Goal: Transaction & Acquisition: Complete application form

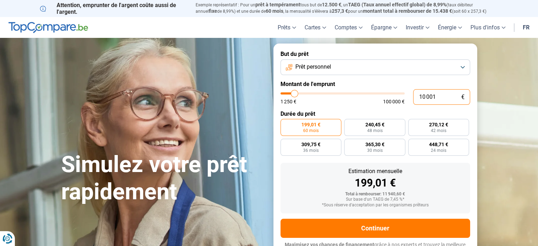
click at [440, 96] on input "10 001" at bounding box center [441, 97] width 57 height 16
type input "1 000"
type input "1250"
type input "100"
type input "1250"
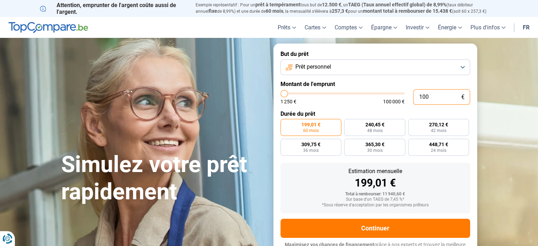
type input "10"
type input "1250"
type input "1"
type input "1250"
type input "0"
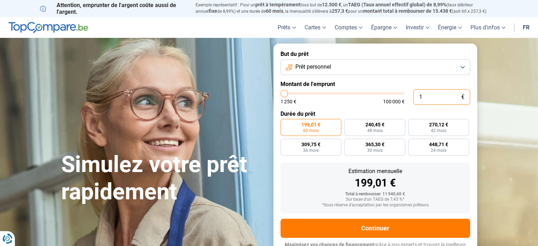
type input "1250"
type input "5"
type input "1250"
type input "50"
type input "1250"
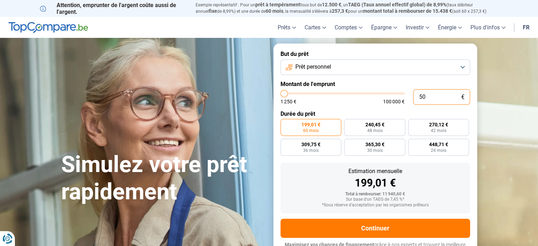
type input "500"
type input "1250"
type input "5 001"
type input "5000"
radio input "true"
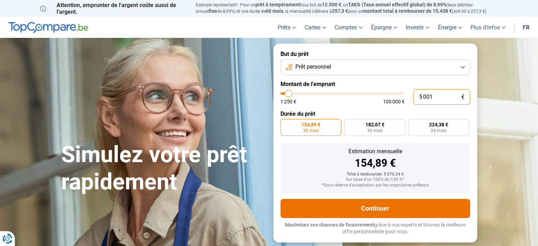
type input "5 001"
click at [371, 214] on button "Continuer" at bounding box center [376, 208] width 190 height 19
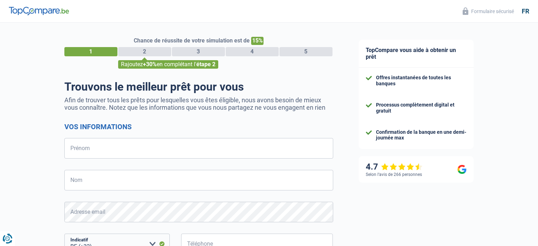
select select "32"
click at [98, 145] on input "Prénom" at bounding box center [198, 148] width 269 height 21
type input "MICHAEL"
type input "HENRARD"
type input "495570649"
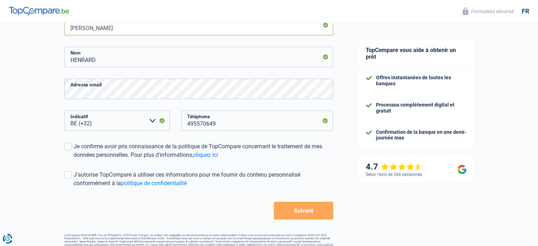
scroll to position [139, 0]
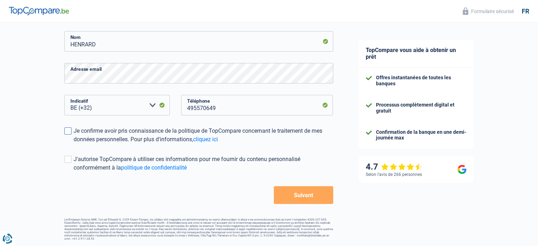
click at [69, 133] on span at bounding box center [67, 130] width 7 height 7
click at [74, 144] on input "Je confirme avoir pris connaissance de la politique de TopCompare concernant le…" at bounding box center [74, 144] width 0 height 0
click at [309, 198] on button "Suivant" at bounding box center [303, 195] width 59 height 18
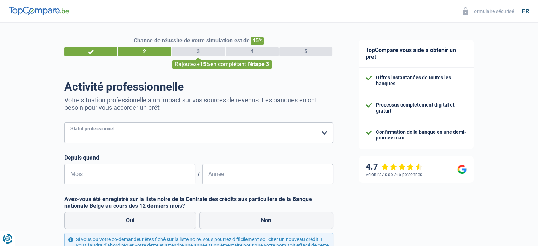
click at [121, 133] on select "Ouvrier Employé privé Employé public Invalide Indépendant Pensionné Chômeur Mut…" at bounding box center [198, 132] width 269 height 21
select select "worker"
click at [64, 123] on select "Ouvrier Employé privé Employé public Invalide Indépendant Pensionné Chômeur Mut…" at bounding box center [198, 132] width 269 height 21
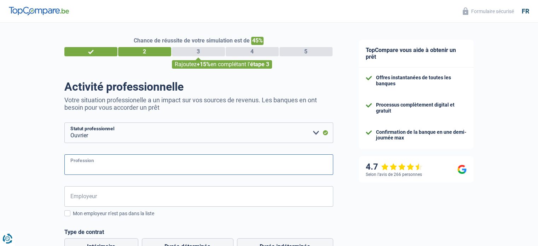
click at [136, 166] on input "Profession" at bounding box center [198, 164] width 269 height 21
type input "cariste"
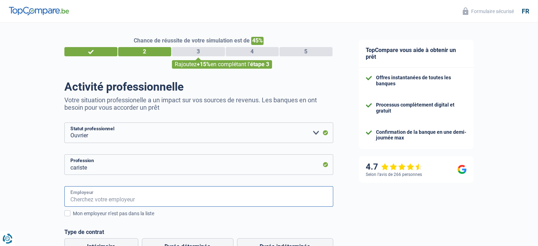
click at [100, 195] on input "Employeur" at bounding box center [198, 196] width 269 height 21
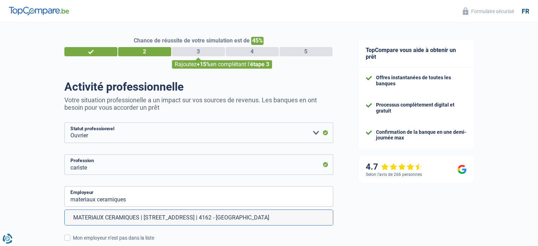
click at [108, 216] on li "MATERIAUX CERAMIQUES | Route de Villers, 19 | 4162 - Anthisnes" at bounding box center [199, 217] width 268 height 15
type input "MATERIAUX CERAMIQUES | Route de Villers, 19 | 4162 - Anthisnes"
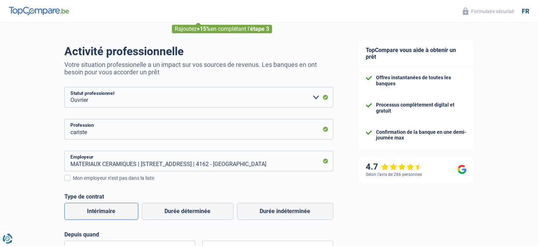
scroll to position [71, 0]
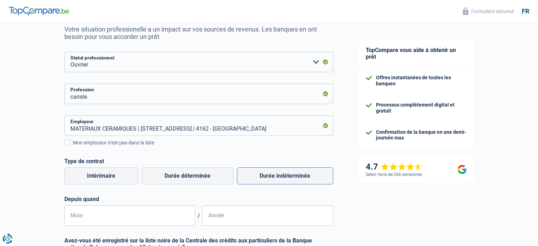
click at [276, 179] on label "Durée indéterminée" at bounding box center [285, 175] width 96 height 17
click at [276, 179] on input "Durée indéterminée" at bounding box center [285, 175] width 96 height 17
radio input "true"
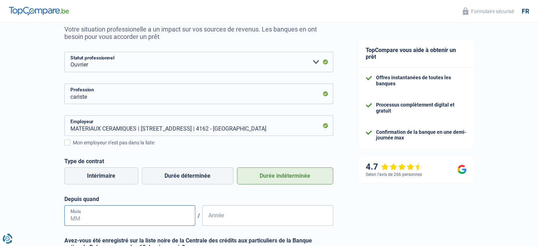
click at [119, 214] on input "Mois" at bounding box center [129, 215] width 131 height 21
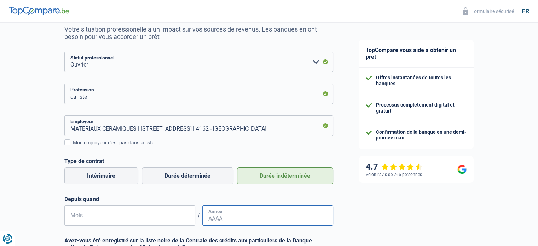
type input "01"
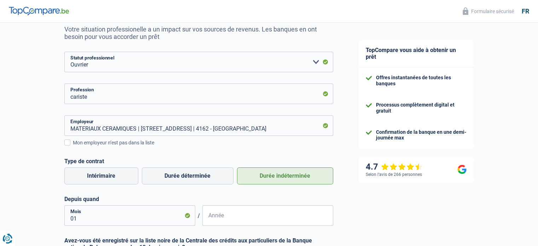
click at [235, 223] on input "Année" at bounding box center [267, 215] width 131 height 21
type input "1995"
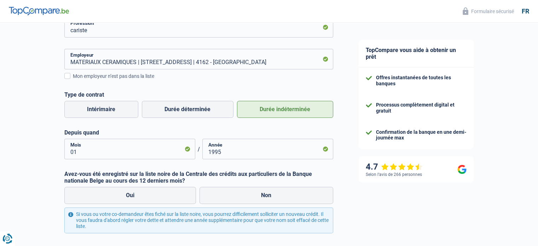
scroll to position [198, 0]
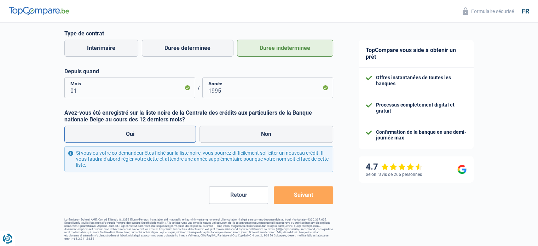
click at [136, 136] on label "Oui" at bounding box center [130, 134] width 132 height 17
click at [136, 136] on input "Oui" at bounding box center [130, 134] width 132 height 17
radio input "true"
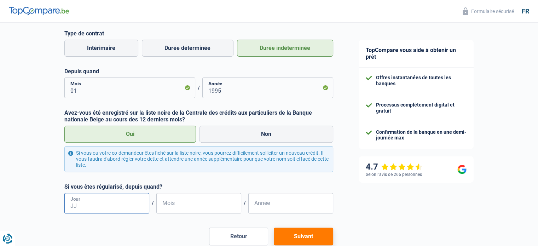
click at [89, 206] on input "Jour" at bounding box center [106, 203] width 85 height 21
type input "01"
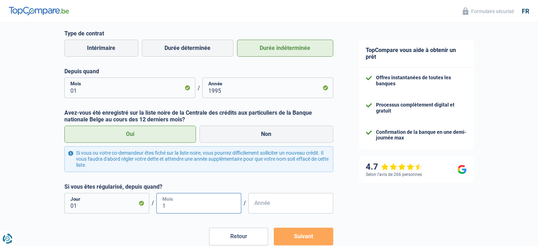
type input "10"
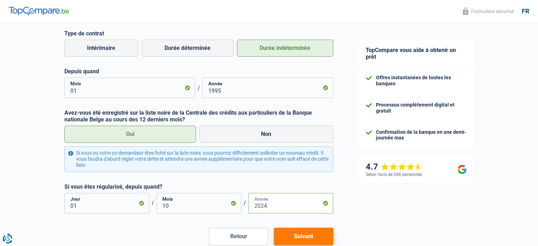
scroll to position [234, 0]
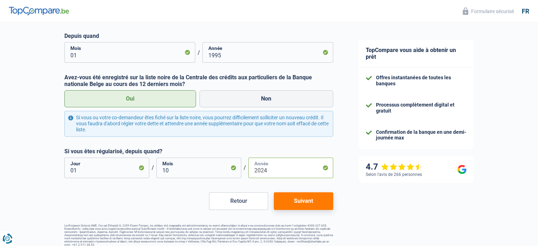
type input "2024"
click at [287, 206] on button "Suivant" at bounding box center [303, 201] width 59 height 18
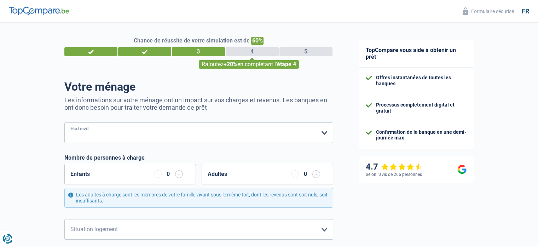
click at [103, 134] on select "Célibataire Marié(e) Cohabitant(e) légal(e) Divorcé(e) Veuf(ve) Séparé (de fait…" at bounding box center [198, 132] width 269 height 21
select select "single"
click at [64, 123] on select "Célibataire Marié(e) Cohabitant(e) légal(e) Divorcé(e) Veuf(ve) Séparé (de fait…" at bounding box center [198, 132] width 269 height 21
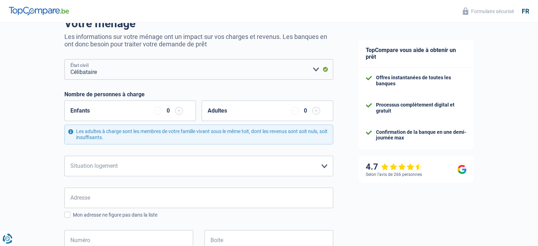
scroll to position [71, 0]
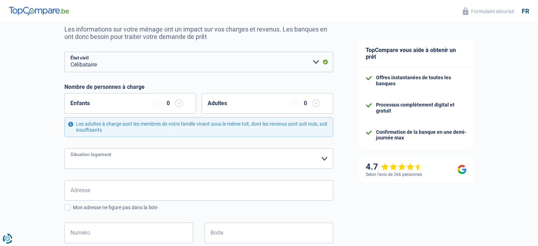
click at [146, 164] on select "Locataire Propriétaire avec prêt hypothécaire Propriétaire sans prêt hypothécai…" at bounding box center [198, 158] width 269 height 21
select select "ownerWithoutMortgage"
click at [64, 148] on select "Locataire Propriétaire avec prêt hypothécaire Propriétaire sans prêt hypothécai…" at bounding box center [198, 158] width 269 height 21
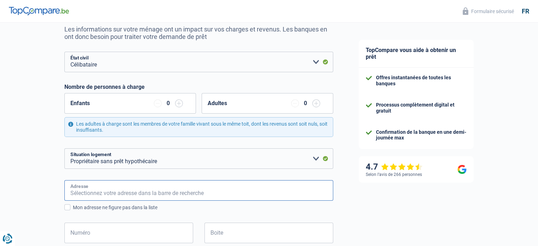
click at [105, 189] on input "Adresse" at bounding box center [198, 190] width 269 height 21
type input "rue Saint Roch"
type input "Belgique"
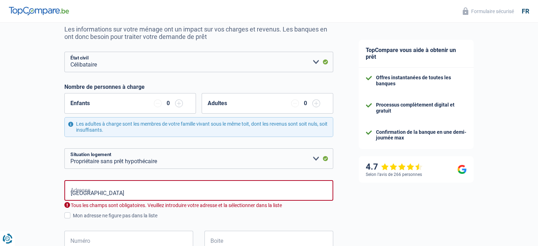
type input "Belgique"
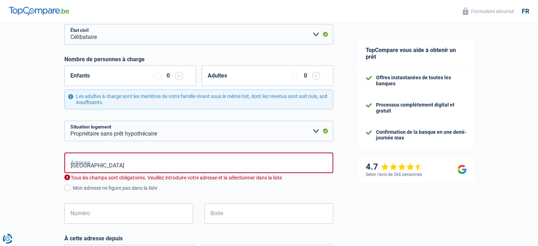
scroll to position [106, 0]
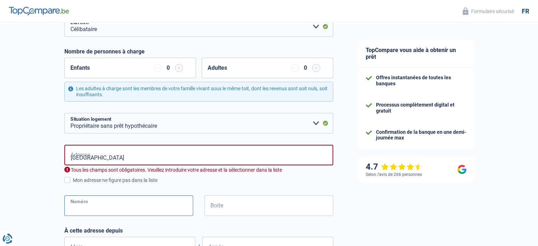
click at [103, 205] on input "Numéro" at bounding box center [128, 205] width 129 height 21
type input "6"
type input "4160 Anthisnes"
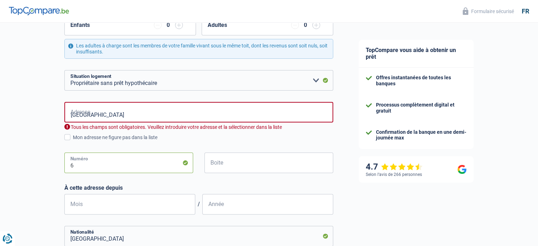
scroll to position [177, 0]
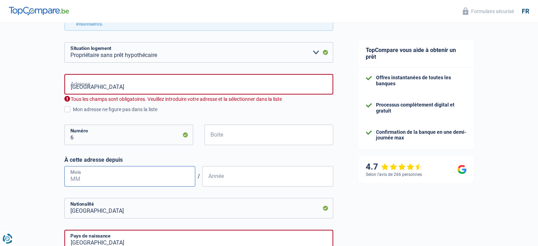
click at [110, 178] on input "Mois" at bounding box center [129, 176] width 131 height 21
type input "10"
click at [221, 180] on input "Année" at bounding box center [267, 176] width 131 height 21
type input "2023"
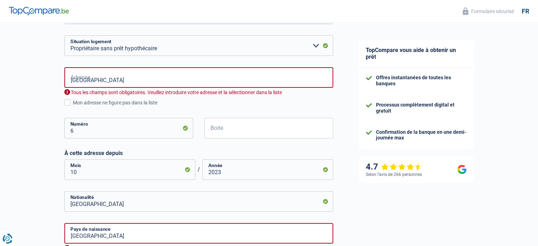
scroll to position [142, 0]
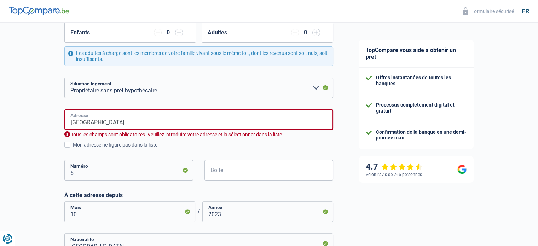
click at [118, 125] on input "rue Saint Roch" at bounding box center [198, 119] width 269 height 21
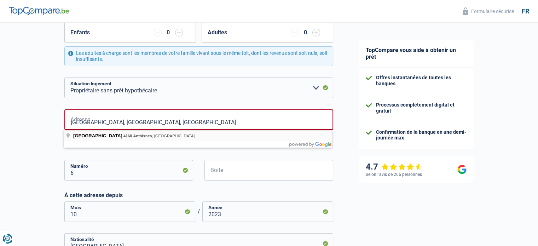
type input "Rue Saint-Roch, 4160, Anthisnes, BE"
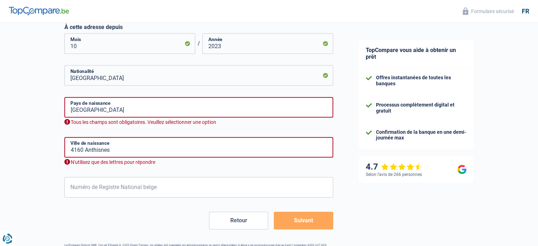
scroll to position [318, 0]
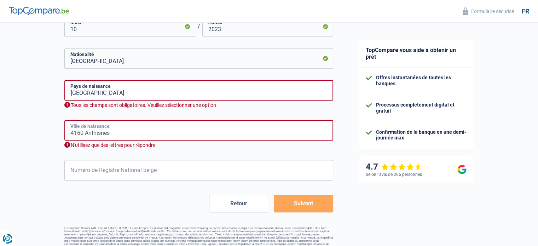
click at [114, 133] on input "4160 Anthisnes" at bounding box center [198, 130] width 269 height 21
type input "4"
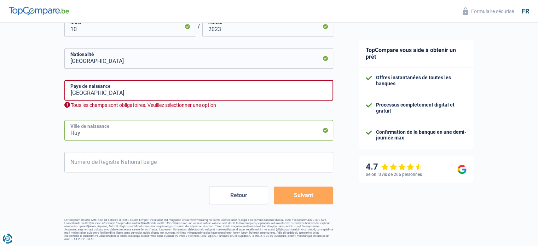
type input "Huy"
click at [103, 163] on input "Numéro de Registre National belge" at bounding box center [198, 162] width 269 height 21
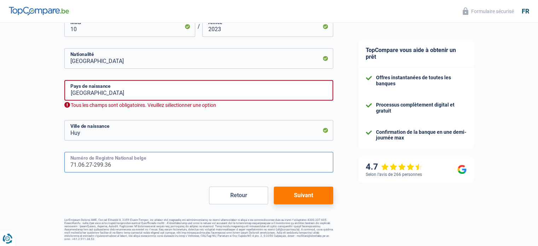
type input "71.06.27-299.36"
click at [306, 200] on button "Suivant" at bounding box center [303, 195] width 59 height 18
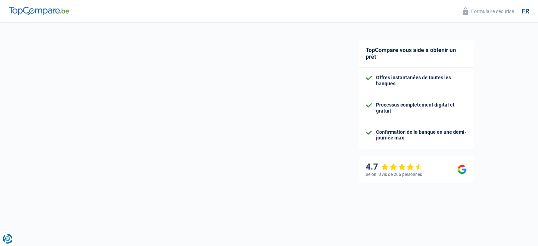
select select "netSalary"
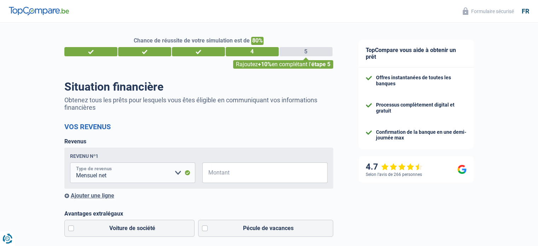
click at [176, 174] on select "Allocation d'handicap Allocations chômage Allocations familiales Chèques repas …" at bounding box center [132, 172] width 125 height 21
click at [230, 172] on input "Montant" at bounding box center [269, 172] width 116 height 21
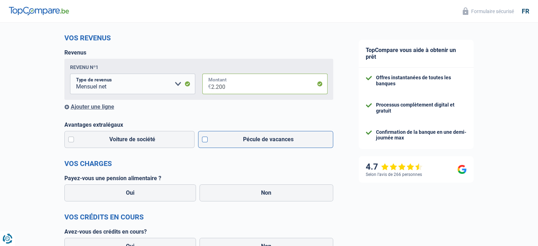
scroll to position [106, 0]
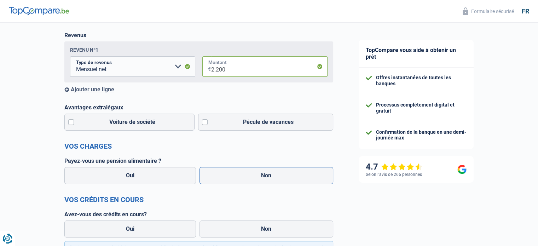
type input "2.200"
click at [258, 177] on label "Non" at bounding box center [267, 175] width 134 height 17
click at [258, 177] on input "Non" at bounding box center [267, 175] width 134 height 17
radio input "true"
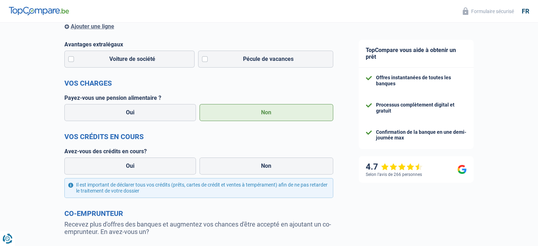
scroll to position [177, 0]
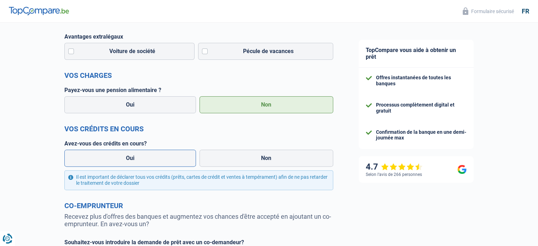
click at [141, 157] on label "Oui" at bounding box center [130, 158] width 132 height 17
click at [141, 157] on input "Oui" at bounding box center [130, 158] width 132 height 17
radio input "true"
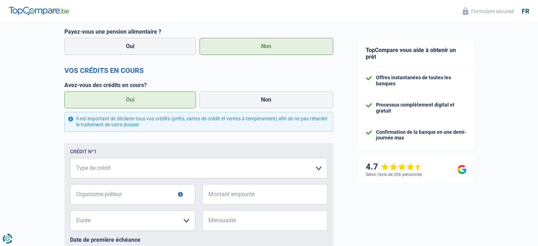
scroll to position [248, 0]
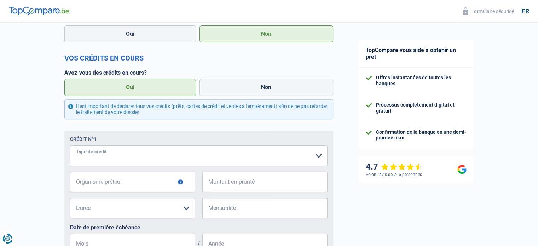
click at [127, 157] on select "Carte ou ouverture de crédit Prêt hypothécaire Vente à tempérament Prêt à tempé…" at bounding box center [199, 155] width 258 height 21
select select "creditConsolidation"
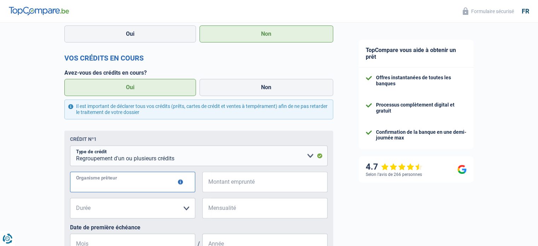
click at [131, 184] on input "Organisme prêteur" at bounding box center [132, 182] width 125 height 21
type input "r"
type input "RECORD"
click at [256, 182] on input "Montant emprunté" at bounding box center [269, 182] width 116 height 21
type input "15.000"
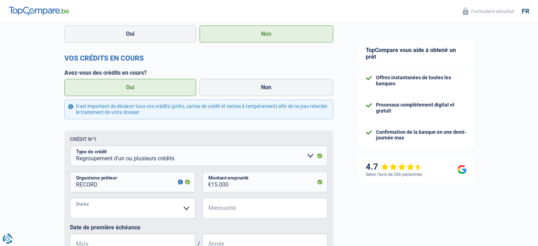
click at [159, 215] on select "12 mois 18 mois 24 mois 30 mois 36 mois 42 mois 48 mois 60 mois Veuillez sélect…" at bounding box center [132, 208] width 125 height 21
click at [105, 208] on select "12 mois 18 mois 24 mois 30 mois 36 mois 42 mois 48 mois 60 mois Veuillez sélect…" at bounding box center [132, 208] width 125 height 21
click at [100, 211] on select "12 mois 18 mois 24 mois 30 mois 36 mois 42 mois 48 mois 60 mois Veuillez sélect…" at bounding box center [132, 208] width 125 height 21
click at [185, 209] on select "12 mois 18 mois 24 mois 30 mois 36 mois 42 mois 48 mois 60 mois Veuillez sélect…" at bounding box center [132, 208] width 125 height 21
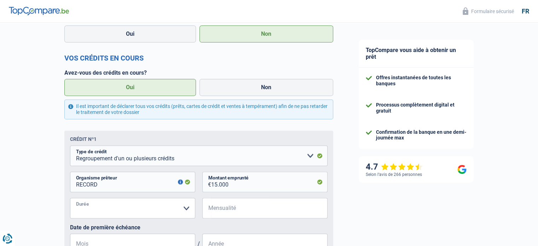
select select "60"
click at [70, 199] on select "12 mois 18 mois 24 mois 30 mois 36 mois 42 mois 48 mois 60 mois Veuillez sélect…" at bounding box center [132, 208] width 125 height 21
click at [246, 212] on input "Mensualité" at bounding box center [269, 208] width 116 height 21
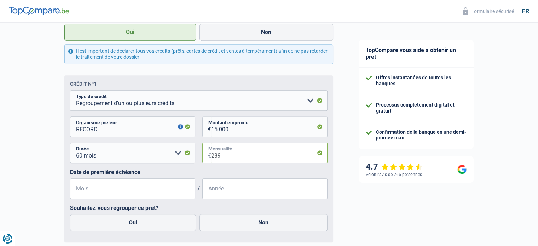
scroll to position [318, 0]
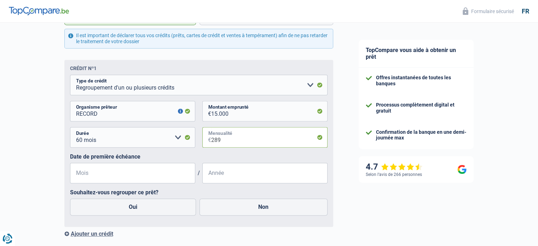
type input "289"
click at [96, 177] on input "Mois" at bounding box center [132, 173] width 125 height 21
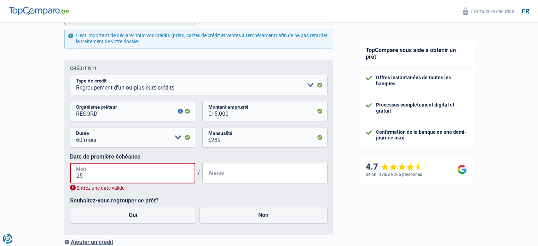
type input "2"
type input "09"
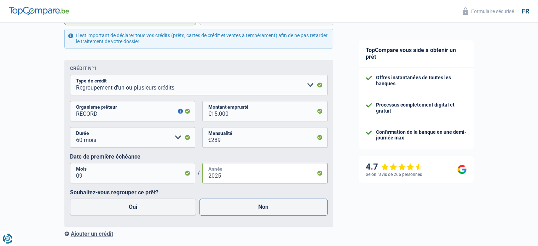
type input "2025"
click at [233, 212] on label "Non" at bounding box center [264, 206] width 128 height 17
click at [233, 212] on input "Non" at bounding box center [264, 206] width 128 height 17
radio input "true"
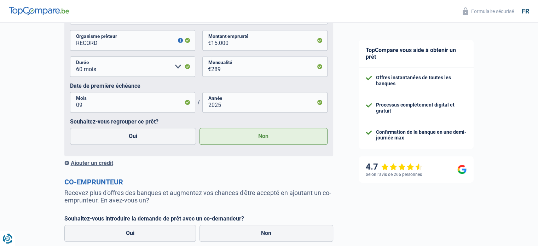
scroll to position [425, 0]
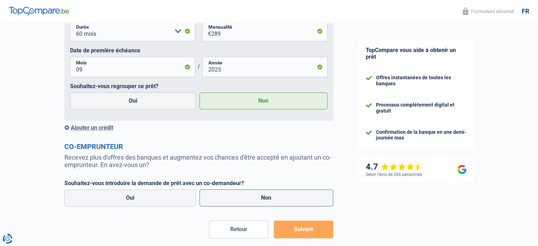
click at [231, 199] on label "Non" at bounding box center [267, 197] width 134 height 17
click at [231, 199] on input "Non" at bounding box center [267, 197] width 134 height 17
radio input "true"
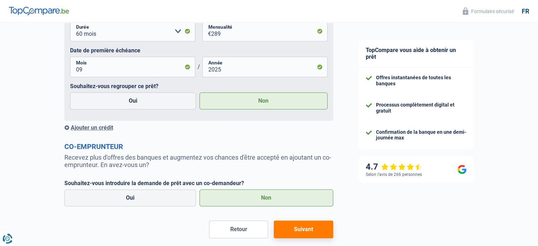
click at [296, 230] on button "Suivant" at bounding box center [303, 229] width 59 height 18
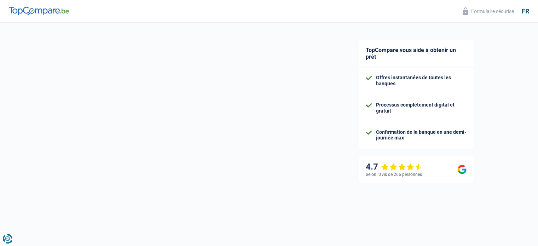
select select "36"
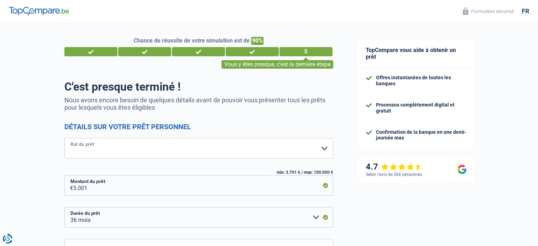
click at [125, 148] on select "Confort maison: meubles, textile, peinture, électroménager, outillage non-profe…" at bounding box center [198, 148] width 269 height 21
select select "movingOrInstallation"
click at [64, 138] on select "Confort maison: meubles, textile, peinture, électroménager, outillage non-profe…" at bounding box center [198, 148] width 269 height 21
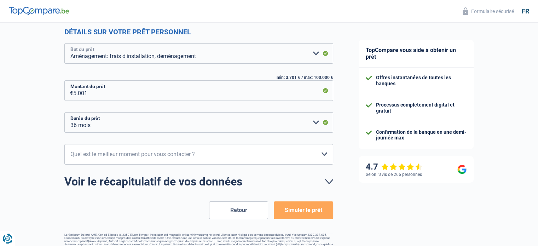
scroll to position [110, 0]
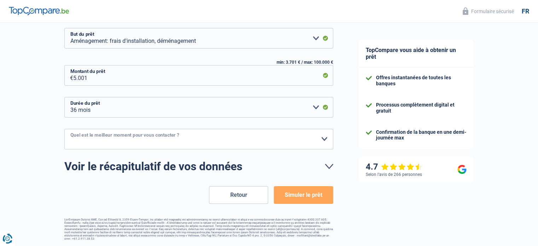
click at [321, 138] on select "10h-12h 12h-14h 14h-16h 16h-18h Veuillez sélectionner une option" at bounding box center [198, 139] width 269 height 21
select select "10-12"
click at [64, 129] on select "10h-12h 12h-14h 14h-16h 16h-18h Veuillez sélectionner une option" at bounding box center [198, 139] width 269 height 21
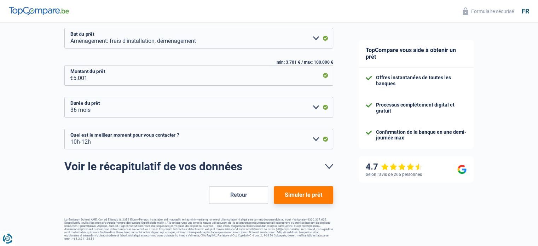
click at [293, 196] on button "Simuler le prêt" at bounding box center [303, 195] width 59 height 18
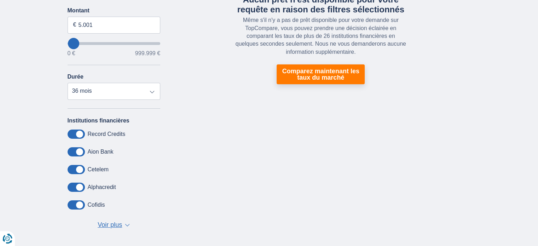
scroll to position [142, 0]
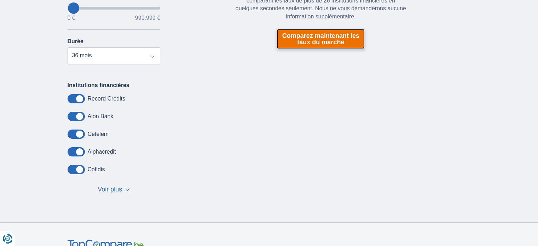
click at [302, 35] on link "Comparez maintenant les taux du marché" at bounding box center [321, 39] width 88 height 20
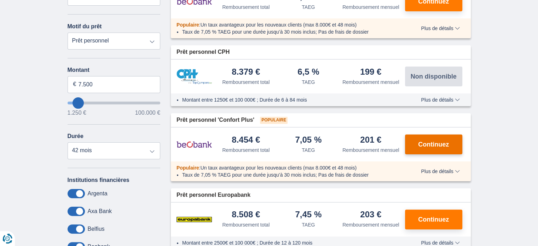
scroll to position [142, 0]
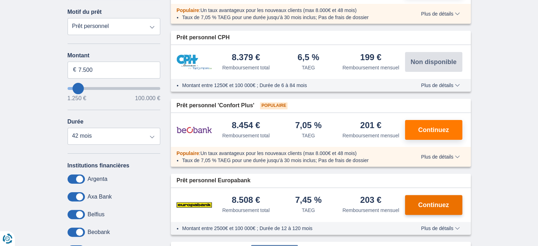
click at [436, 202] on span "Continuez" at bounding box center [433, 205] width 31 height 6
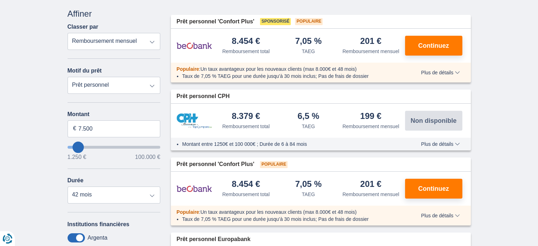
scroll to position [0, 0]
